Goal: Task Accomplishment & Management: Manage account settings

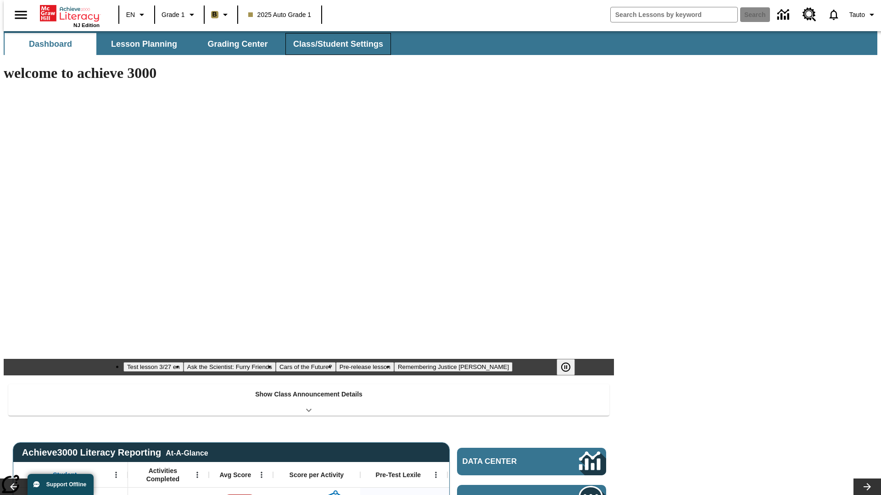
click at [333, 44] on span "Class/Student Settings" at bounding box center [338, 44] width 90 height 11
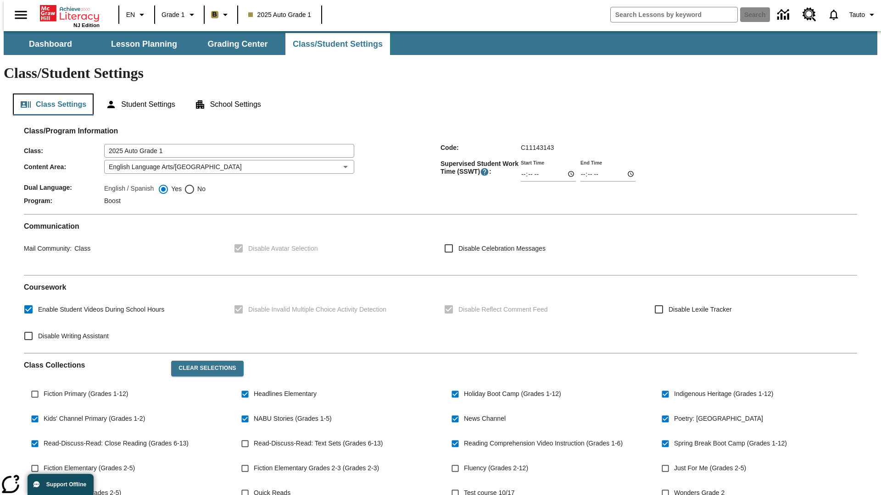
click at [50, 94] on button "Class Settings" at bounding box center [53, 105] width 81 height 22
click at [84, 389] on span "Fiction Primary (Grades 1-12)" at bounding box center [86, 394] width 84 height 10
click at [44, 386] on input "Fiction Primary (Grades 1-12)" at bounding box center [34, 394] width 17 height 17
checkbox input "true"
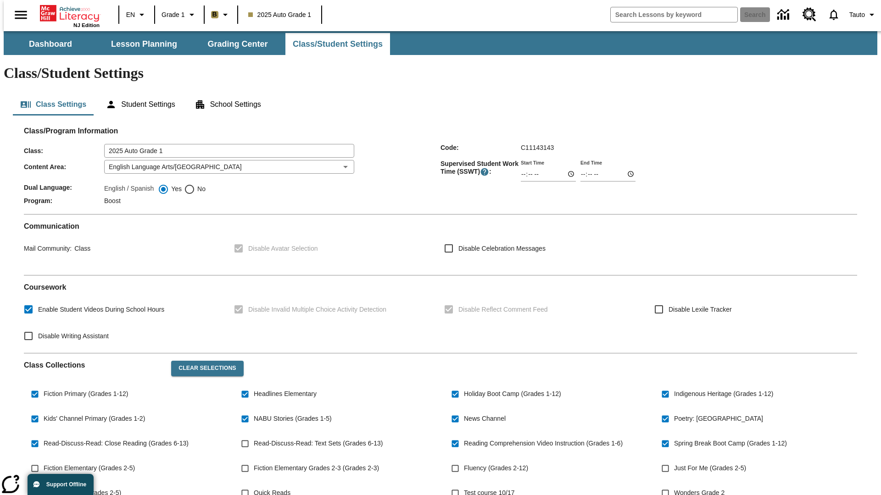
scroll to position [134, 0]
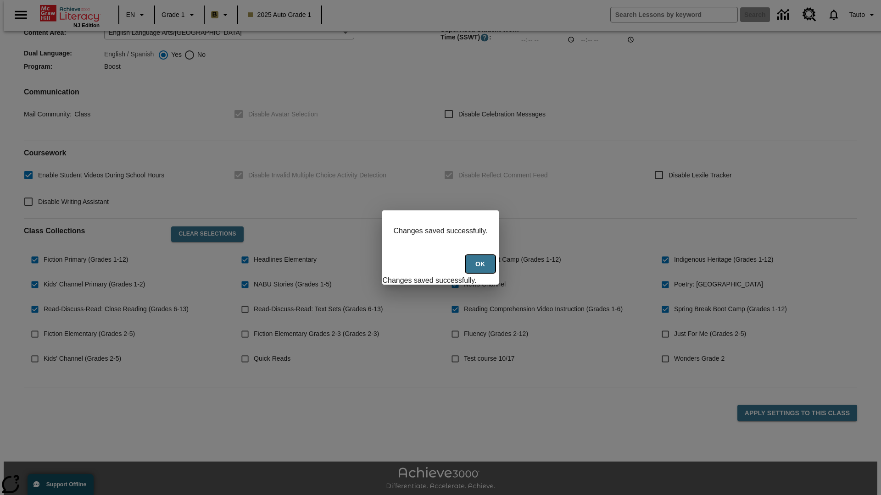
click at [481, 269] on button "Ok" at bounding box center [480, 265] width 29 height 18
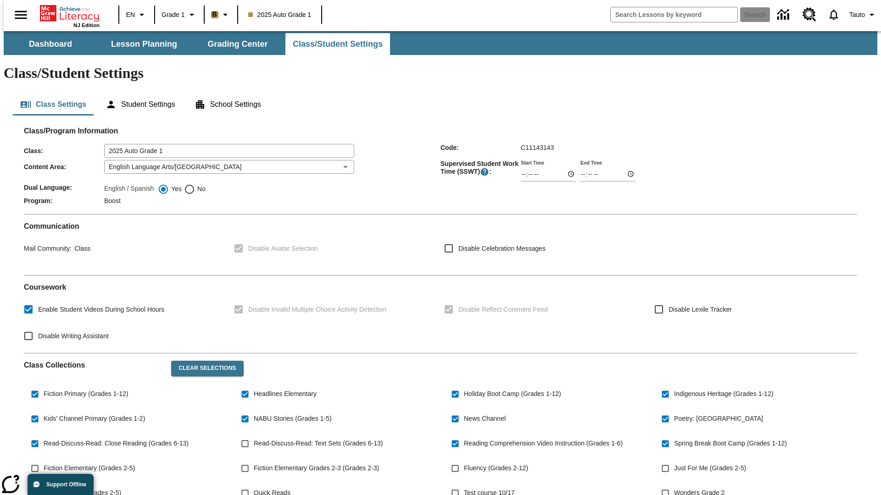
scroll to position [134, 0]
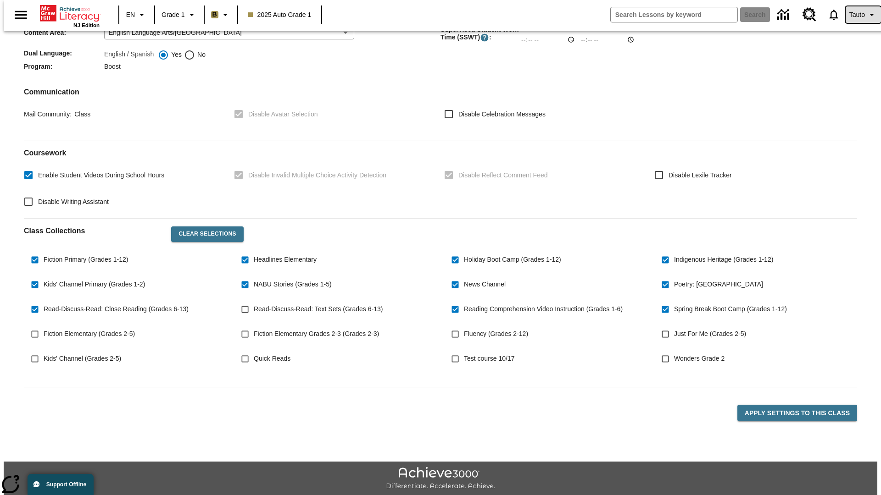
click at [858, 15] on span "Tauto" at bounding box center [857, 15] width 16 height 10
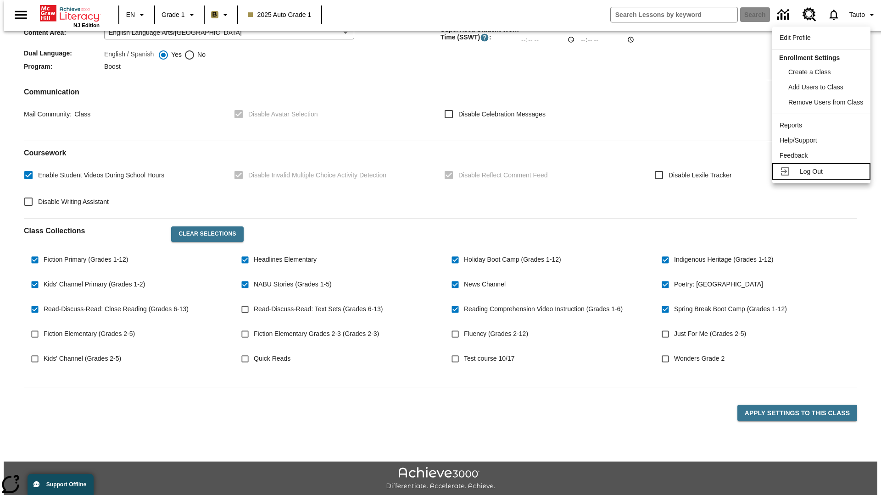
click at [822, 172] on span "Log Out" at bounding box center [811, 171] width 23 height 7
